Goal: Information Seeking & Learning: Learn about a topic

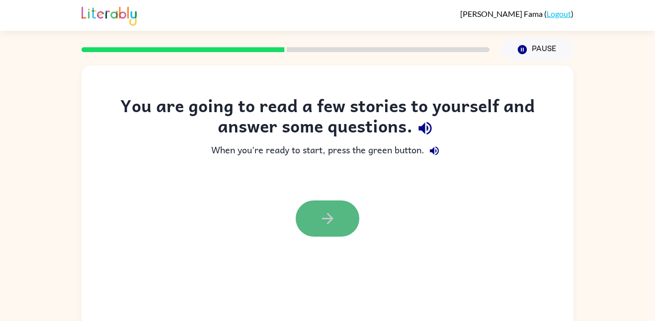
click at [330, 217] on icon "button" at bounding box center [326, 218] width 11 height 11
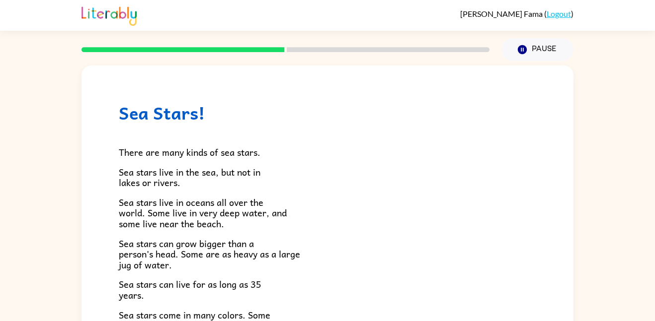
click at [282, 100] on div "Sea Stars! There are many kinds of sea stars. Sea stars live in the sea, but no…" at bounding box center [327, 325] width 492 height 519
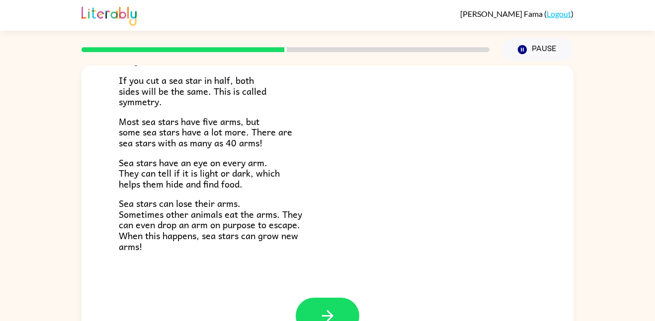
scroll to position [28, 0]
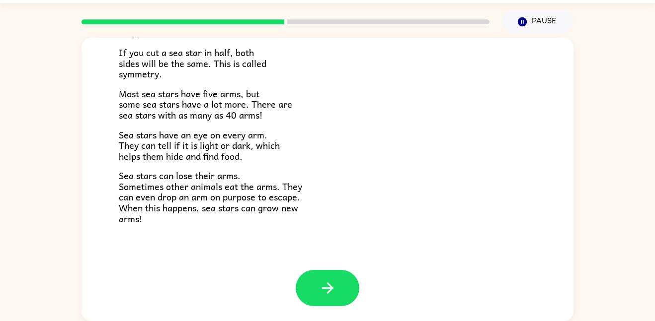
click at [297, 299] on div at bounding box center [328, 288] width 64 height 36
click at [309, 294] on button "button" at bounding box center [328, 288] width 64 height 36
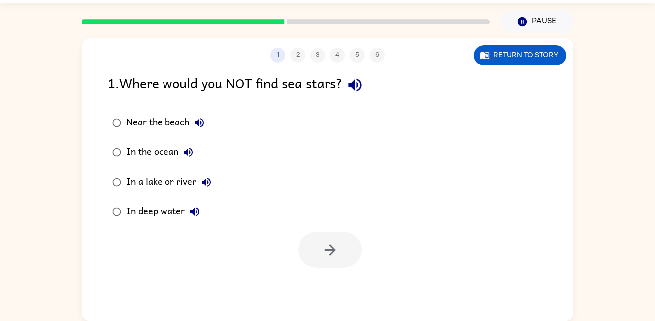
click at [362, 88] on icon "button" at bounding box center [354, 84] width 17 height 17
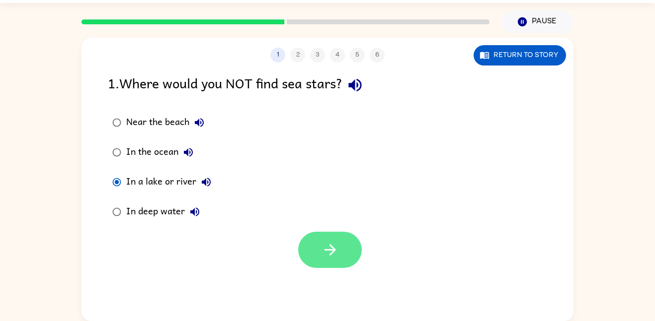
click at [328, 255] on icon "button" at bounding box center [329, 249] width 17 height 17
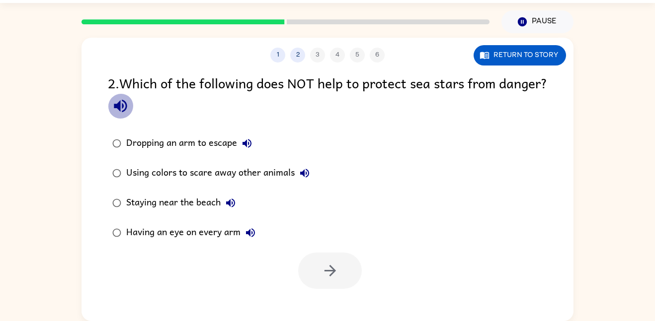
click at [127, 103] on icon "button" at bounding box center [120, 106] width 13 height 13
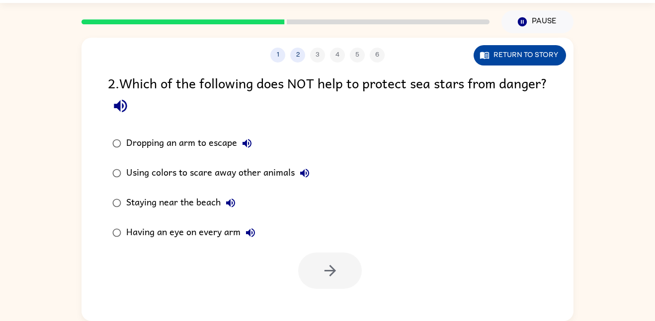
click at [512, 55] on button "Return to story" at bounding box center [519, 55] width 92 height 20
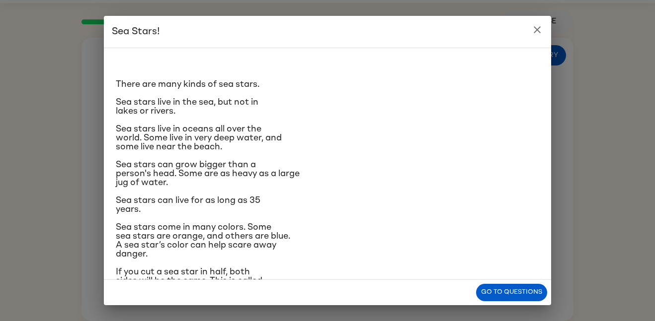
click at [456, 246] on p "Sea stars come in many colors. Some sea stars are orange, and others are blue. …" at bounding box center [327, 241] width 423 height 36
click at [421, 234] on p "Sea stars come in many colors. Some sea stars are orange, and others are blue. …" at bounding box center [327, 241] width 423 height 36
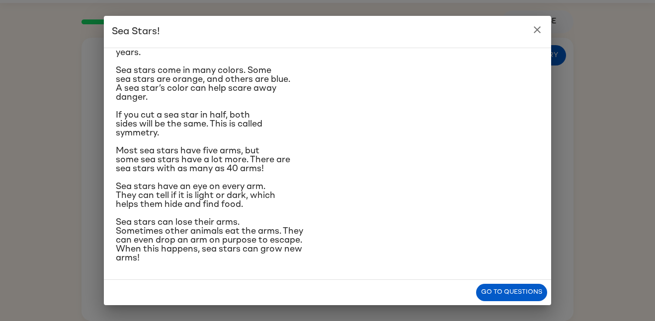
click at [527, 320] on div "Sea Stars! There are many kinds of sea stars. Sea stars live in the sea, but no…" at bounding box center [327, 160] width 655 height 321
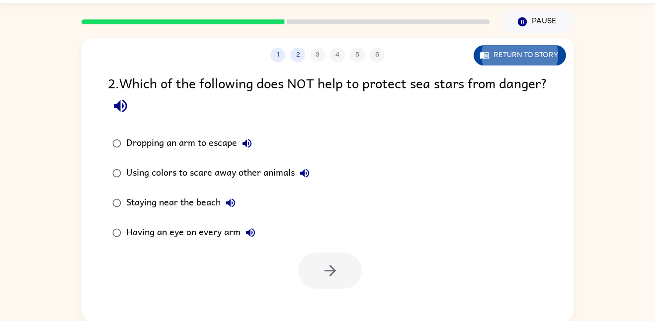
click at [521, 52] on button "Return to story" at bounding box center [519, 55] width 92 height 20
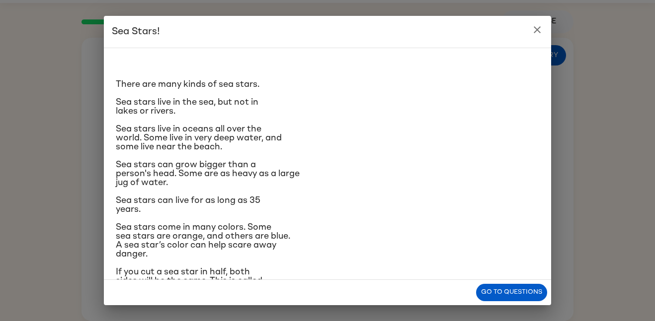
click at [449, 214] on p "Sea stars can live for as long as 35 years." at bounding box center [327, 205] width 423 height 18
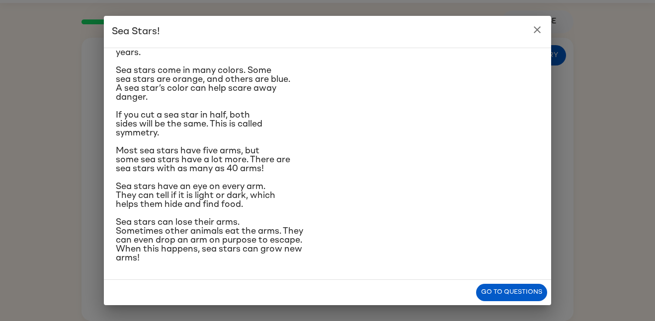
scroll to position [155, 0]
click at [449, 214] on div "There are many kinds of sea stars. Sea stars live in the sea, but not in lakes …" at bounding box center [327, 83] width 423 height 364
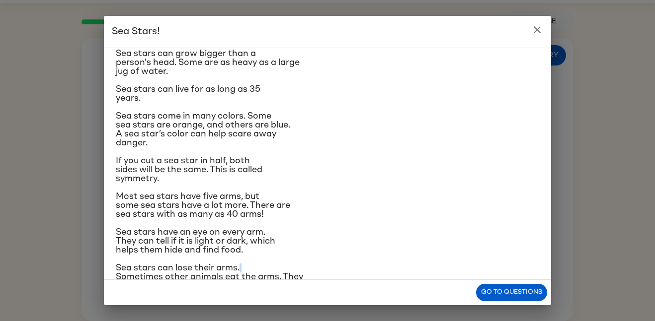
scroll to position [120, 0]
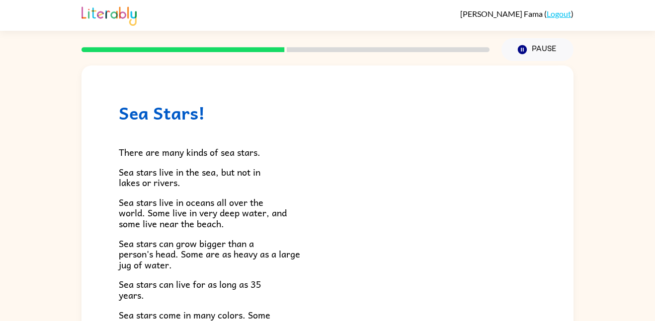
scroll to position [27, 0]
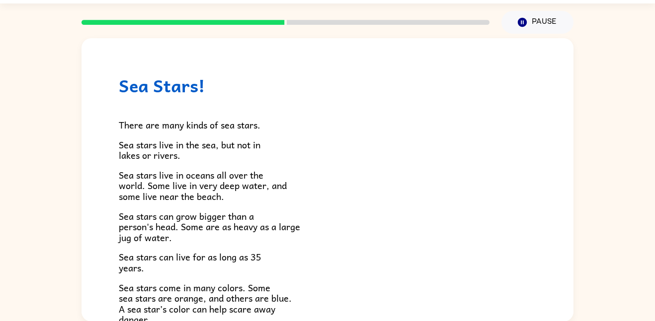
click at [362, 114] on div "There are many kinds of sea stars. Sea stars live in the sea, but not in lakes …" at bounding box center [327, 303] width 417 height 415
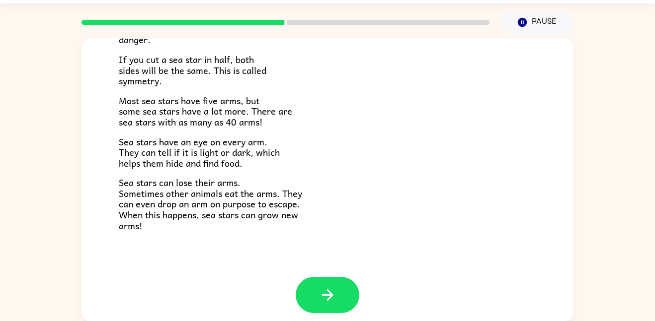
scroll to position [282, 0]
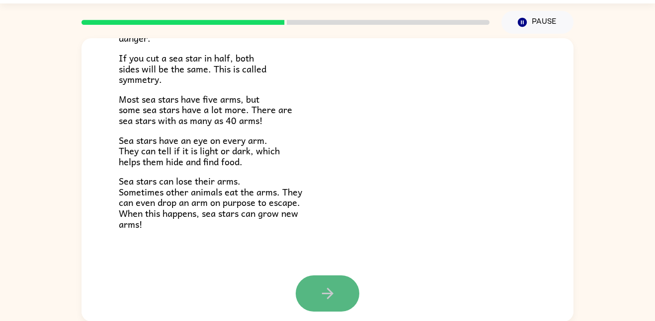
click at [314, 288] on button "button" at bounding box center [328, 294] width 64 height 36
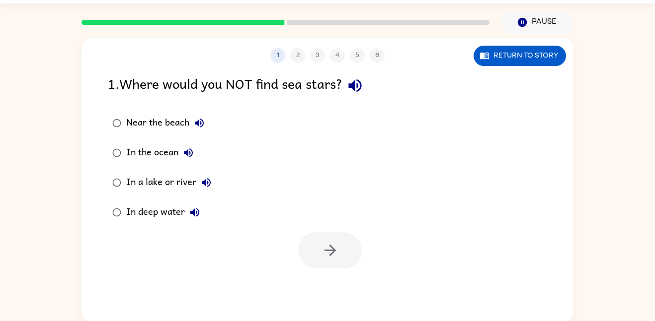
click at [353, 83] on icon "button" at bounding box center [354, 85] width 17 height 17
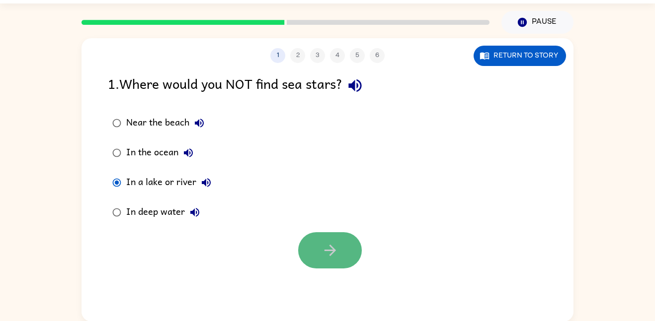
click at [337, 249] on icon "button" at bounding box center [329, 250] width 17 height 17
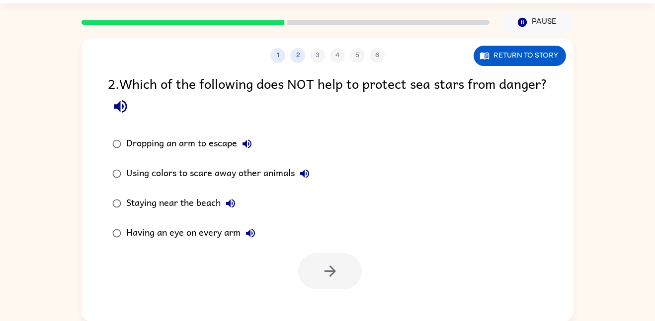
click at [337, 249] on div at bounding box center [327, 268] width 492 height 41
click at [127, 104] on icon "button" at bounding box center [120, 106] width 13 height 13
click at [345, 282] on button "button" at bounding box center [330, 271] width 64 height 36
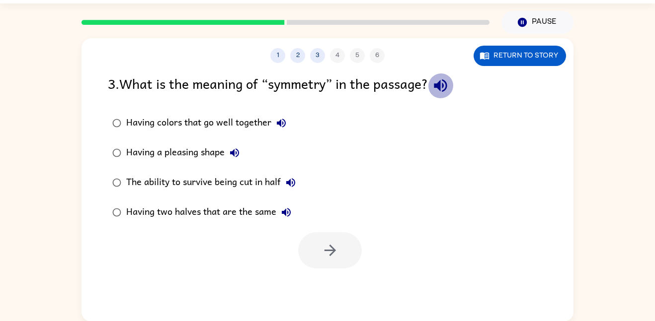
click at [440, 91] on icon "button" at bounding box center [440, 85] width 17 height 17
click at [283, 120] on icon "button" at bounding box center [281, 123] width 9 height 9
click at [234, 153] on icon "button" at bounding box center [234, 153] width 9 height 9
click at [291, 187] on icon "button" at bounding box center [291, 183] width 12 height 12
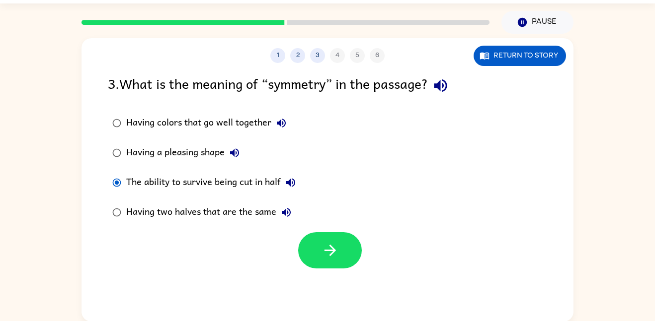
click at [298, 243] on div at bounding box center [330, 250] width 64 height 36
click at [308, 244] on button "button" at bounding box center [330, 250] width 64 height 36
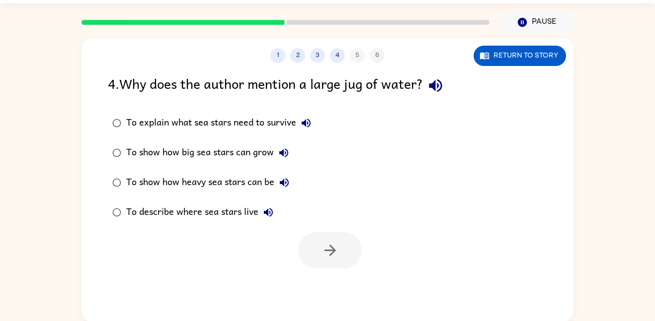
click at [448, 88] on button "button" at bounding box center [435, 85] width 25 height 25
click at [303, 118] on icon "button" at bounding box center [306, 123] width 12 height 12
click at [288, 157] on icon "button" at bounding box center [284, 153] width 12 height 12
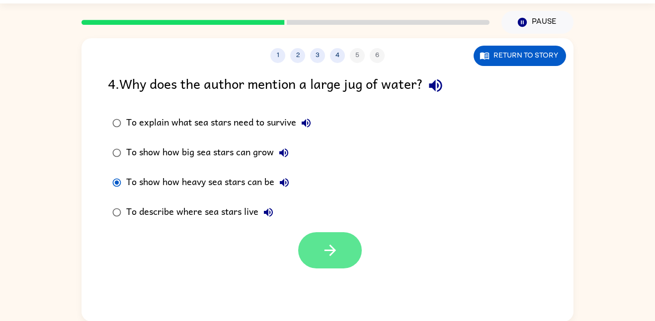
click at [348, 256] on button "button" at bounding box center [330, 250] width 64 height 36
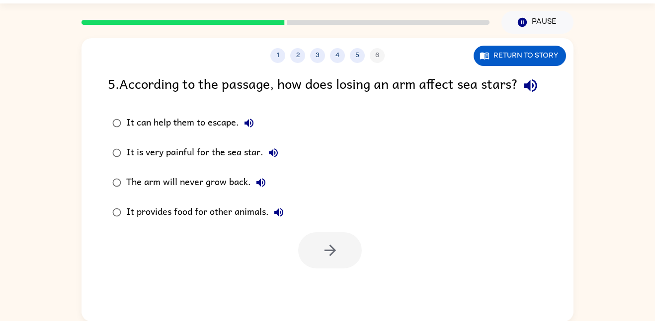
click at [522, 94] on icon "button" at bounding box center [530, 85] width 17 height 17
click at [280, 163] on button "It is very painful for the sea star." at bounding box center [273, 153] width 20 height 20
click at [251, 193] on button "The arm will never grow back." at bounding box center [261, 183] width 20 height 20
click at [278, 217] on icon "button" at bounding box center [278, 212] width 9 height 9
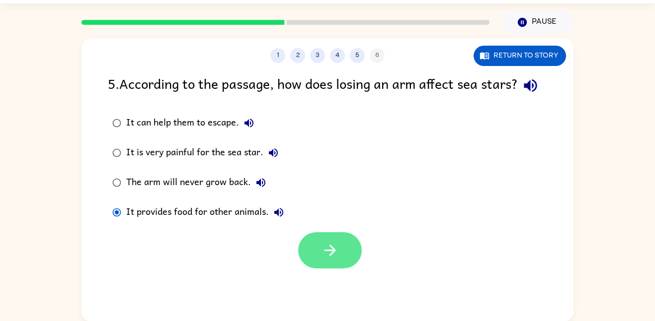
click at [345, 263] on button "button" at bounding box center [330, 250] width 64 height 36
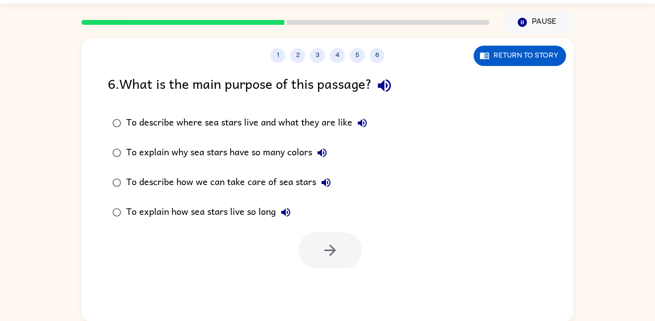
click at [393, 81] on icon "button" at bounding box center [384, 85] width 17 height 17
click at [363, 118] on icon "button" at bounding box center [362, 123] width 12 height 12
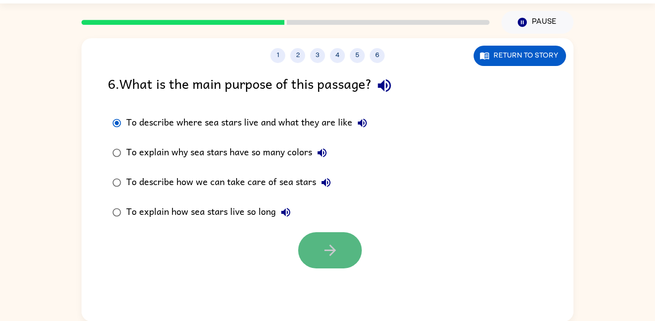
click at [331, 237] on button "button" at bounding box center [330, 250] width 64 height 36
click at [331, 237] on div at bounding box center [330, 250] width 64 height 36
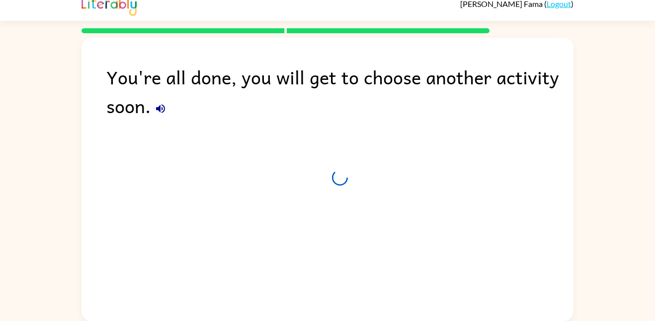
scroll to position [10, 0]
